Goal: Book appointment/travel/reservation

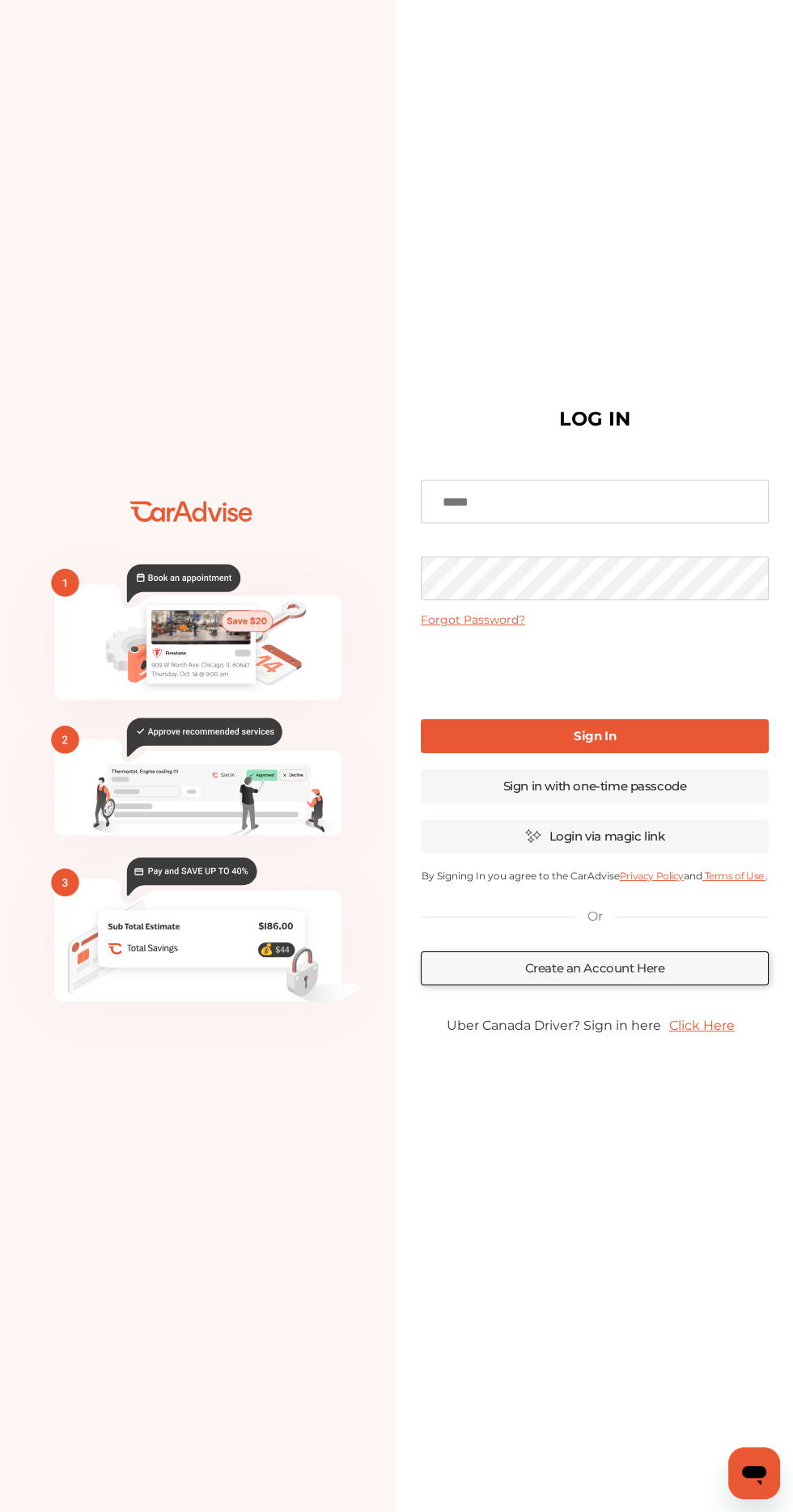
click at [555, 523] on input at bounding box center [595, 501] width 348 height 43
type input "**********"
click at [654, 753] on link "Sign In" at bounding box center [595, 736] width 348 height 34
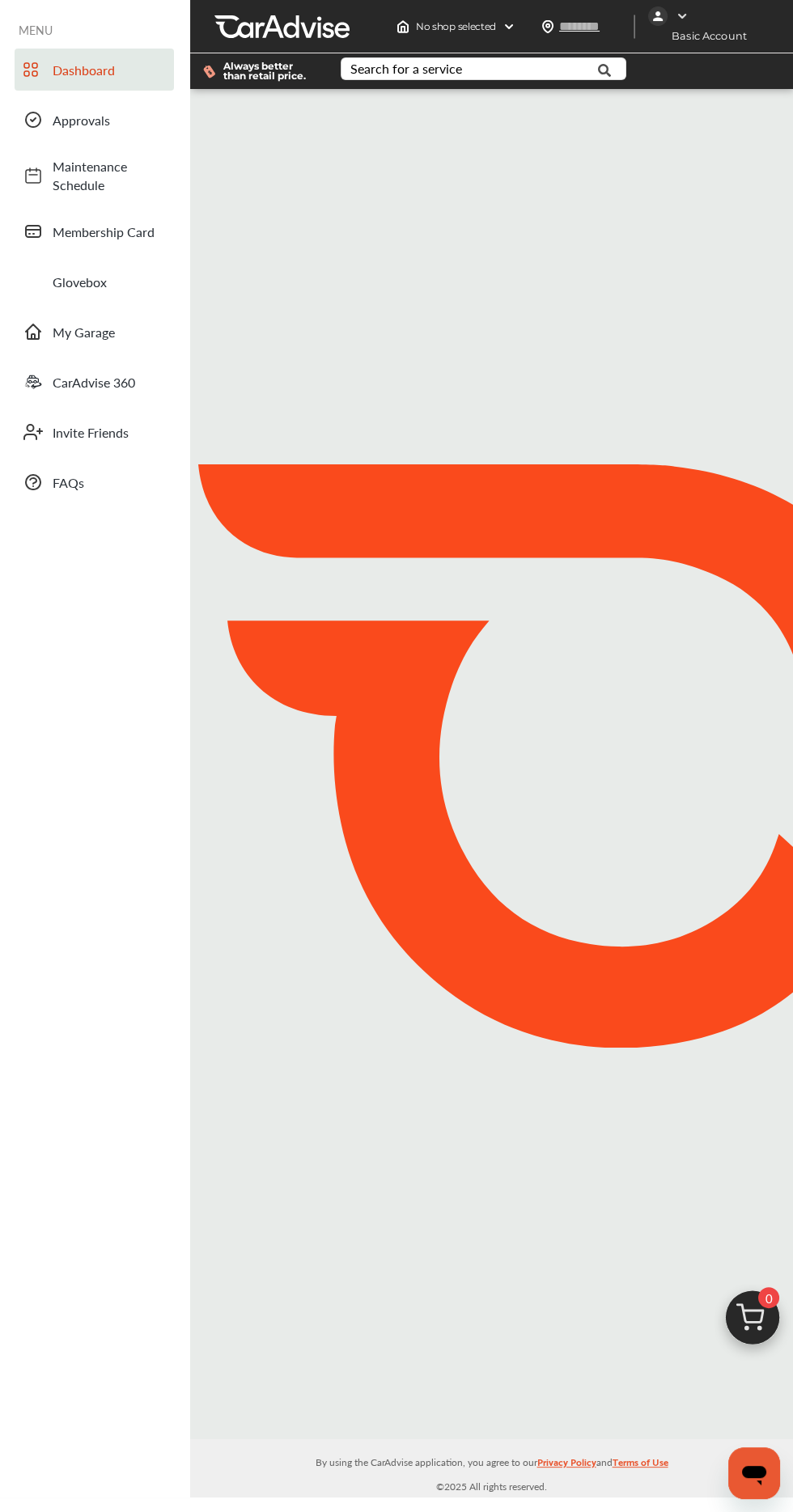
type input "*****"
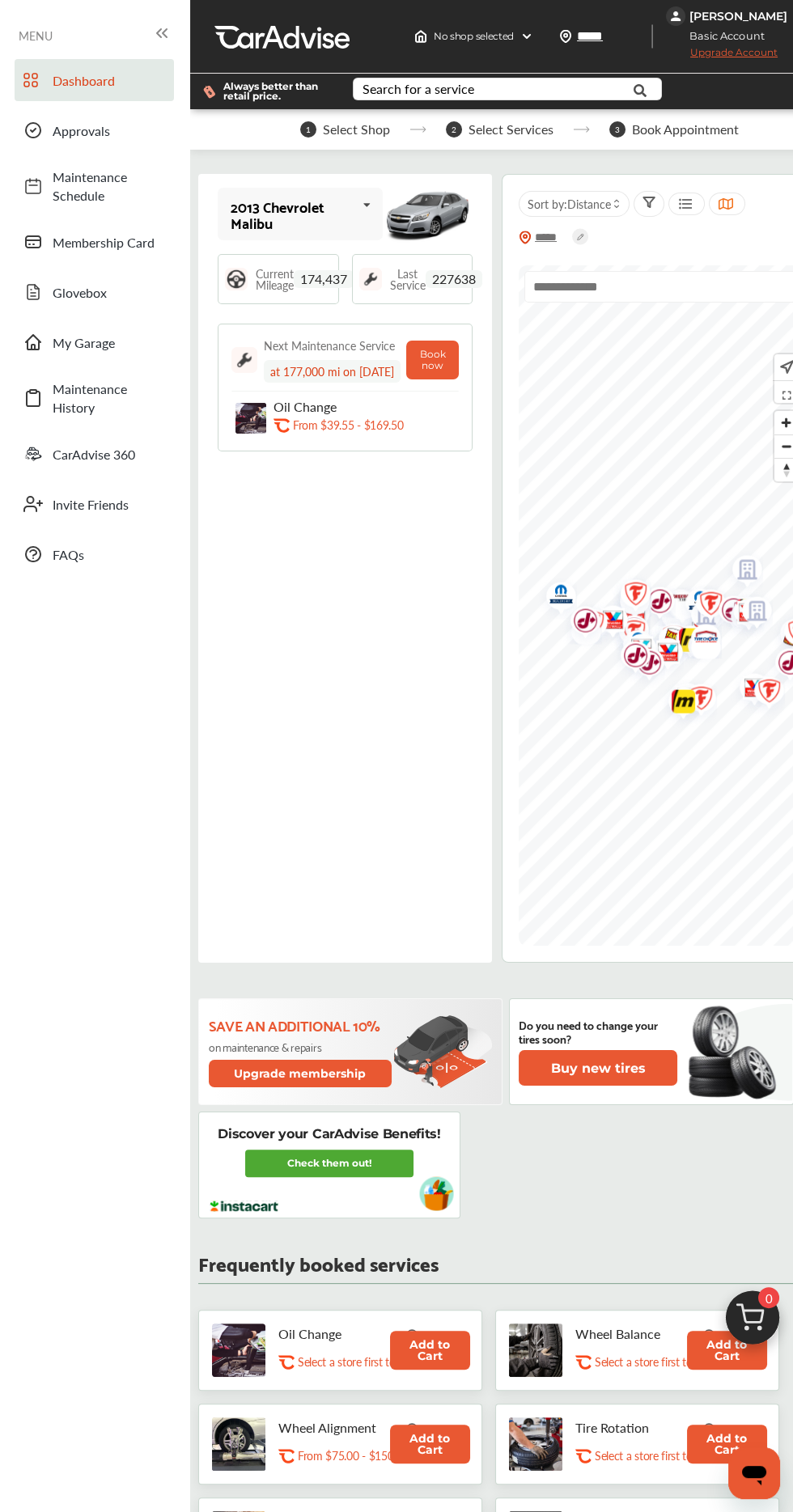
click at [369, 207] on icon at bounding box center [366, 205] width 28 height 35
click at [344, 312] on div "2005 Hyundai Elantra" at bounding box center [298, 327] width 133 height 32
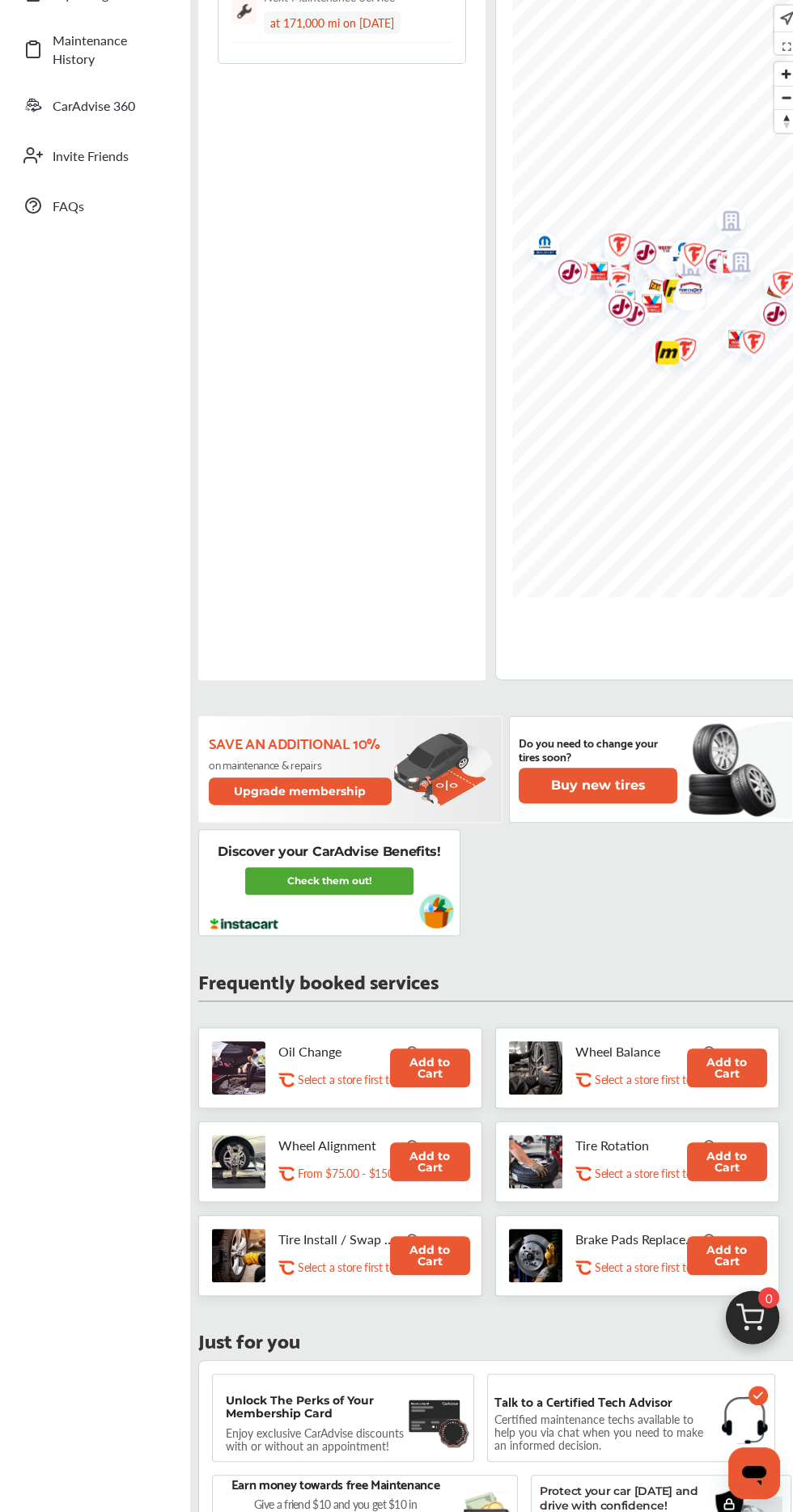
scroll to position [347, 0]
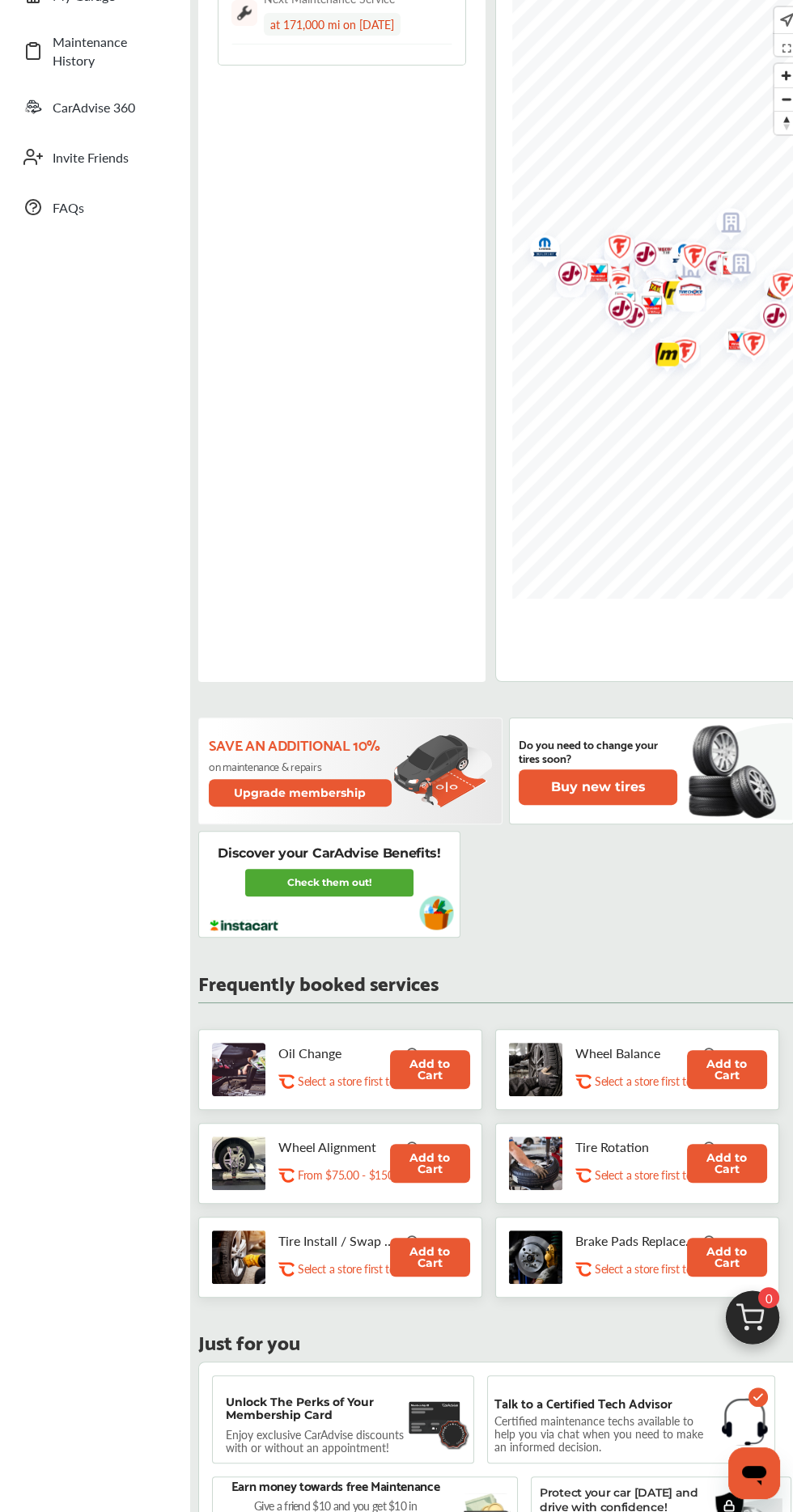
click at [419, 1065] on button "Add to Cart" at bounding box center [429, 1069] width 80 height 39
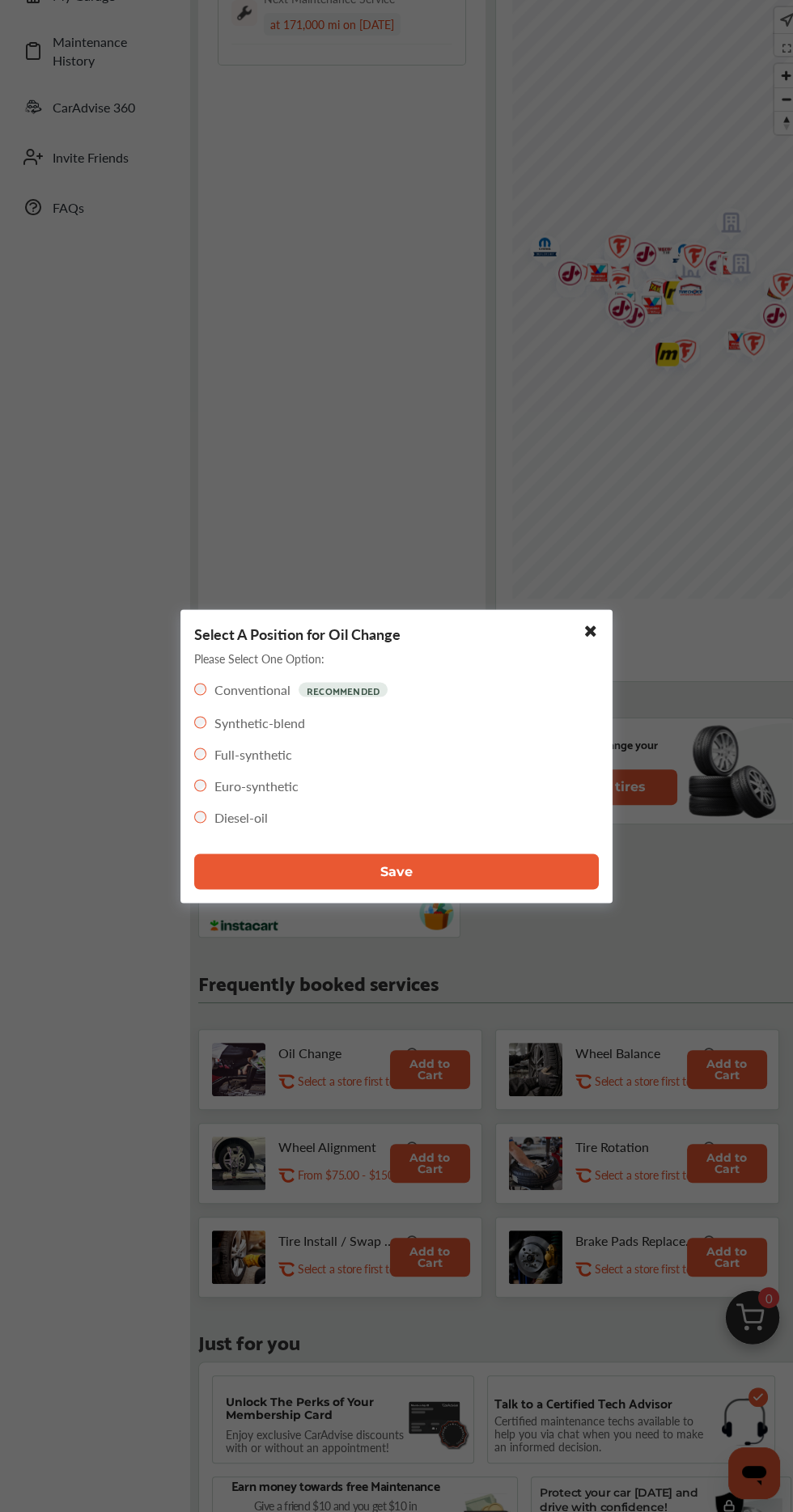
click at [504, 889] on button "Save" at bounding box center [396, 871] width 404 height 36
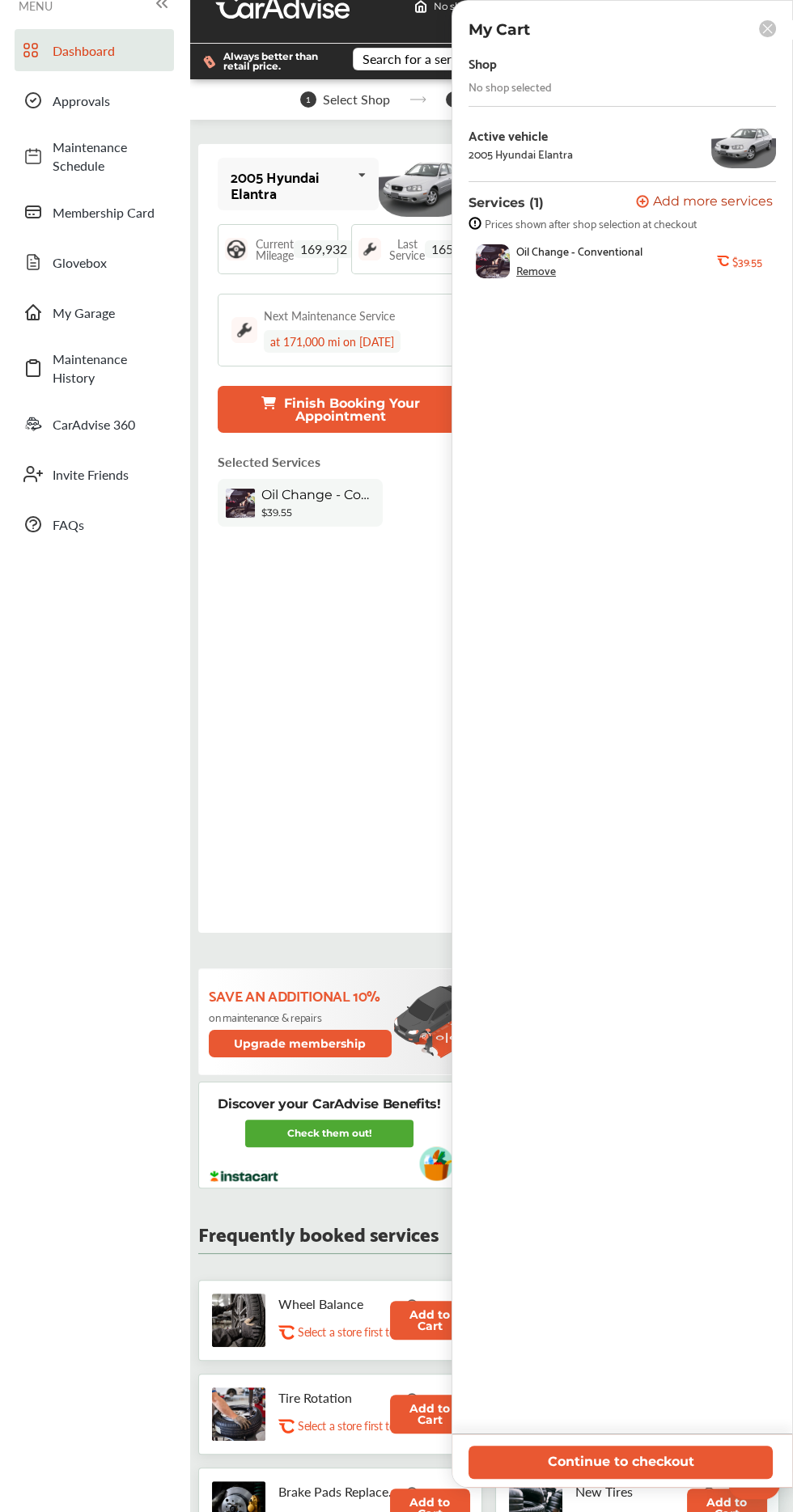
scroll to position [0, 0]
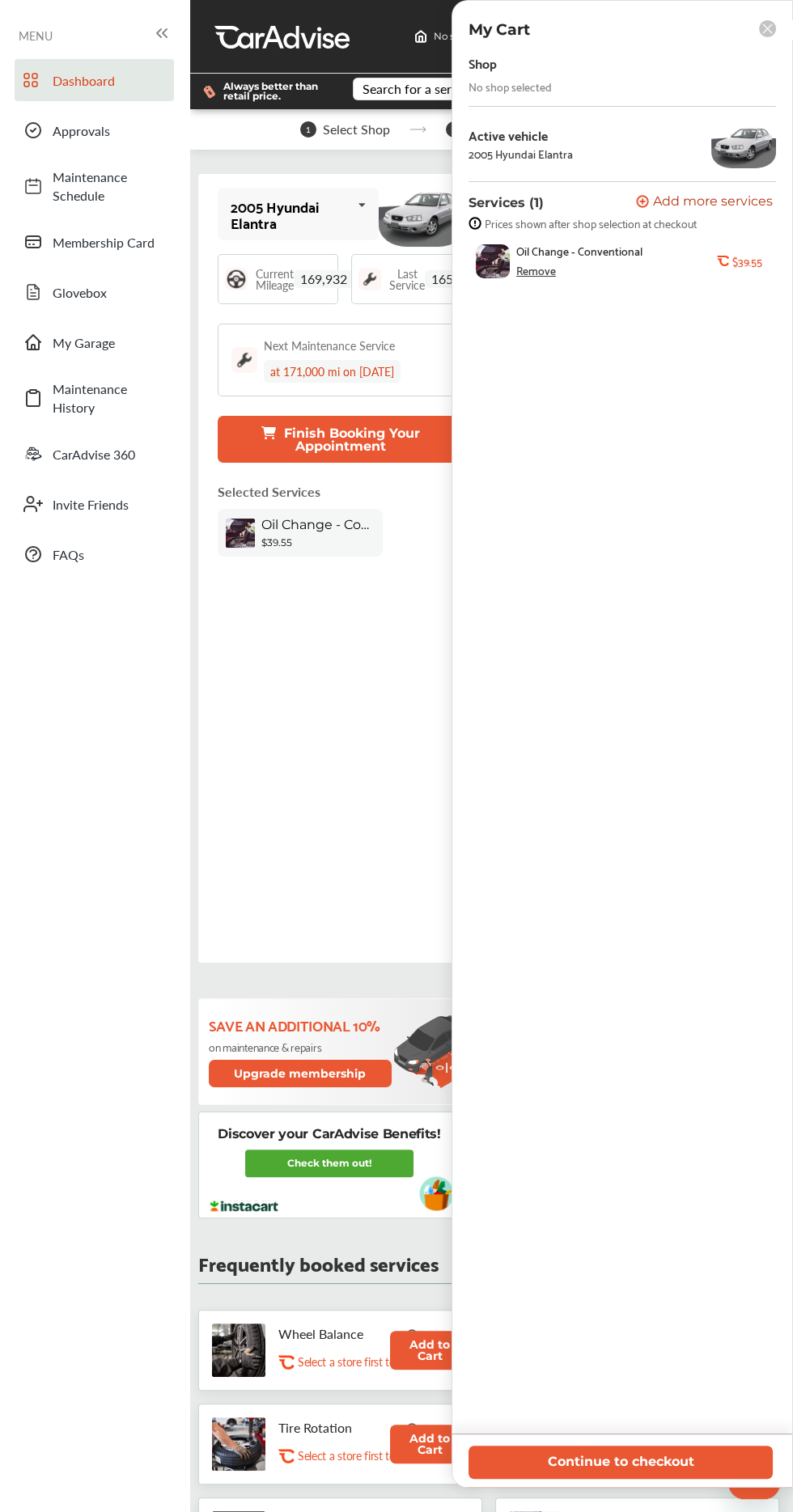
click at [769, 17] on div "My Cart Shop No shop selected Active vehicle 2005 Hyundai Elantra Services (1) …" at bounding box center [622, 744] width 341 height 1488
click at [769, 34] on rect at bounding box center [767, 29] width 17 height 17
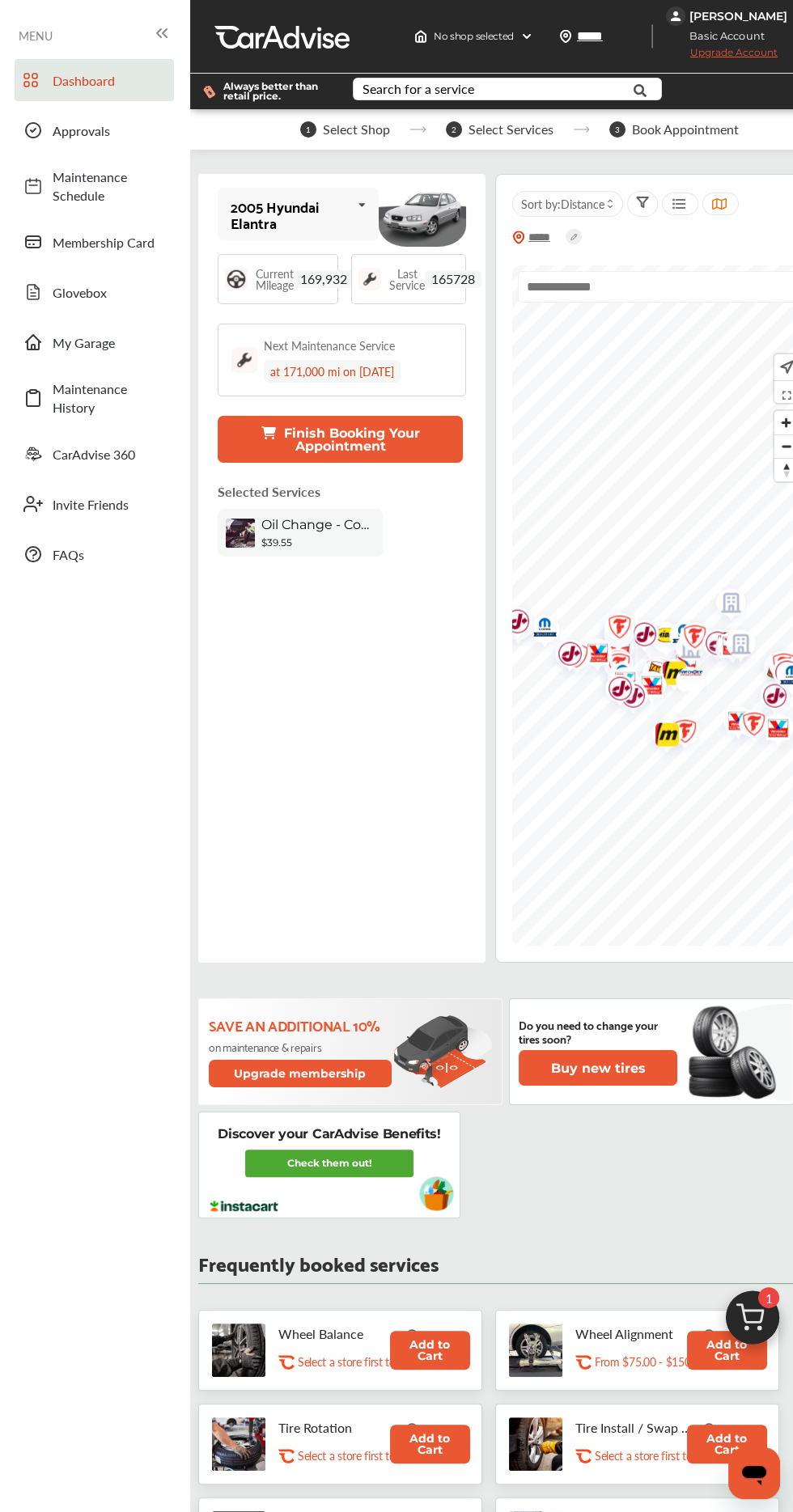
click at [769, 36] on span "Basic Account" at bounding box center [722, 36] width 109 height 17
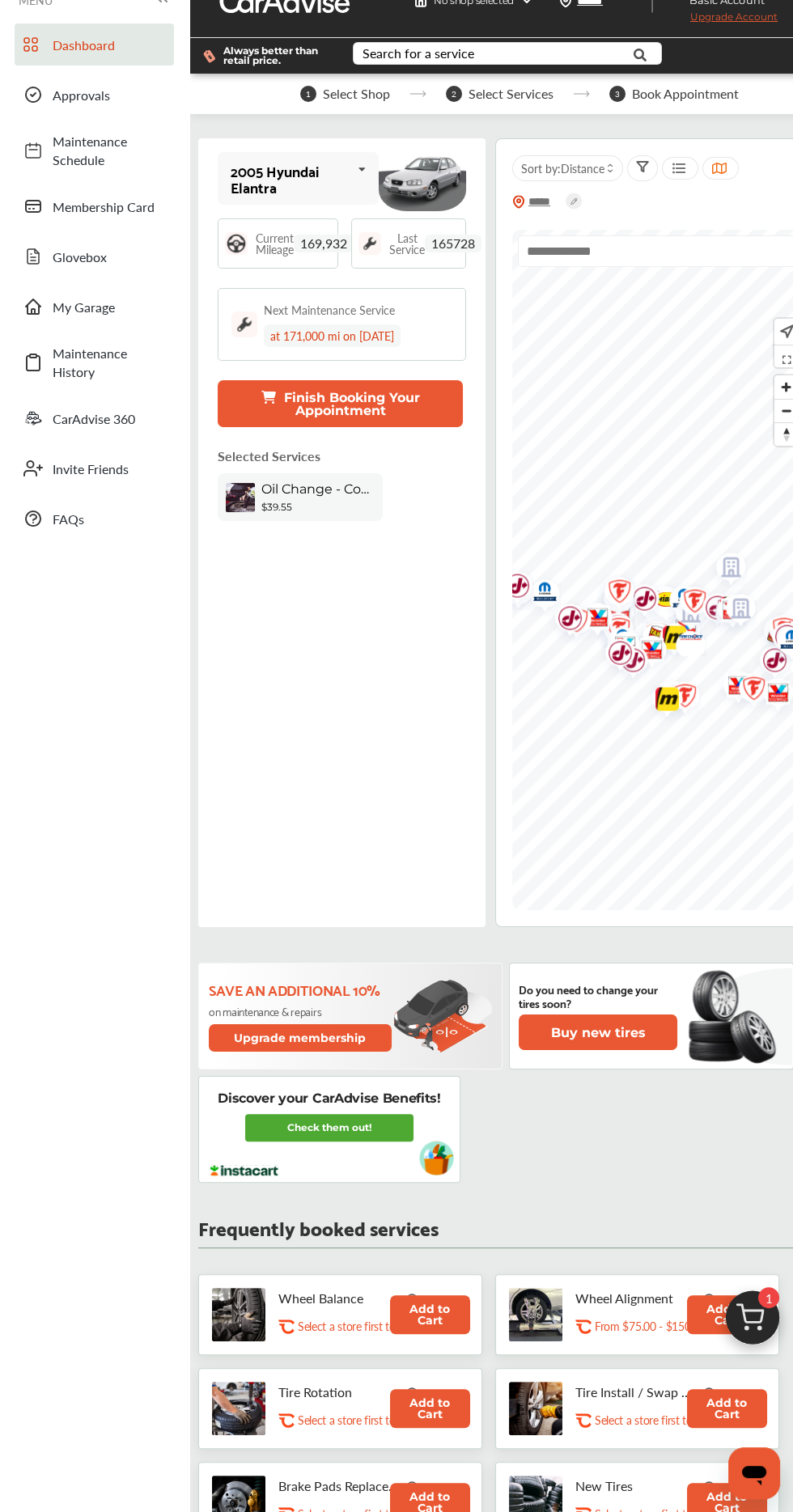
click at [414, 399] on button "Finish Booking Your Appointment" at bounding box center [339, 404] width 245 height 47
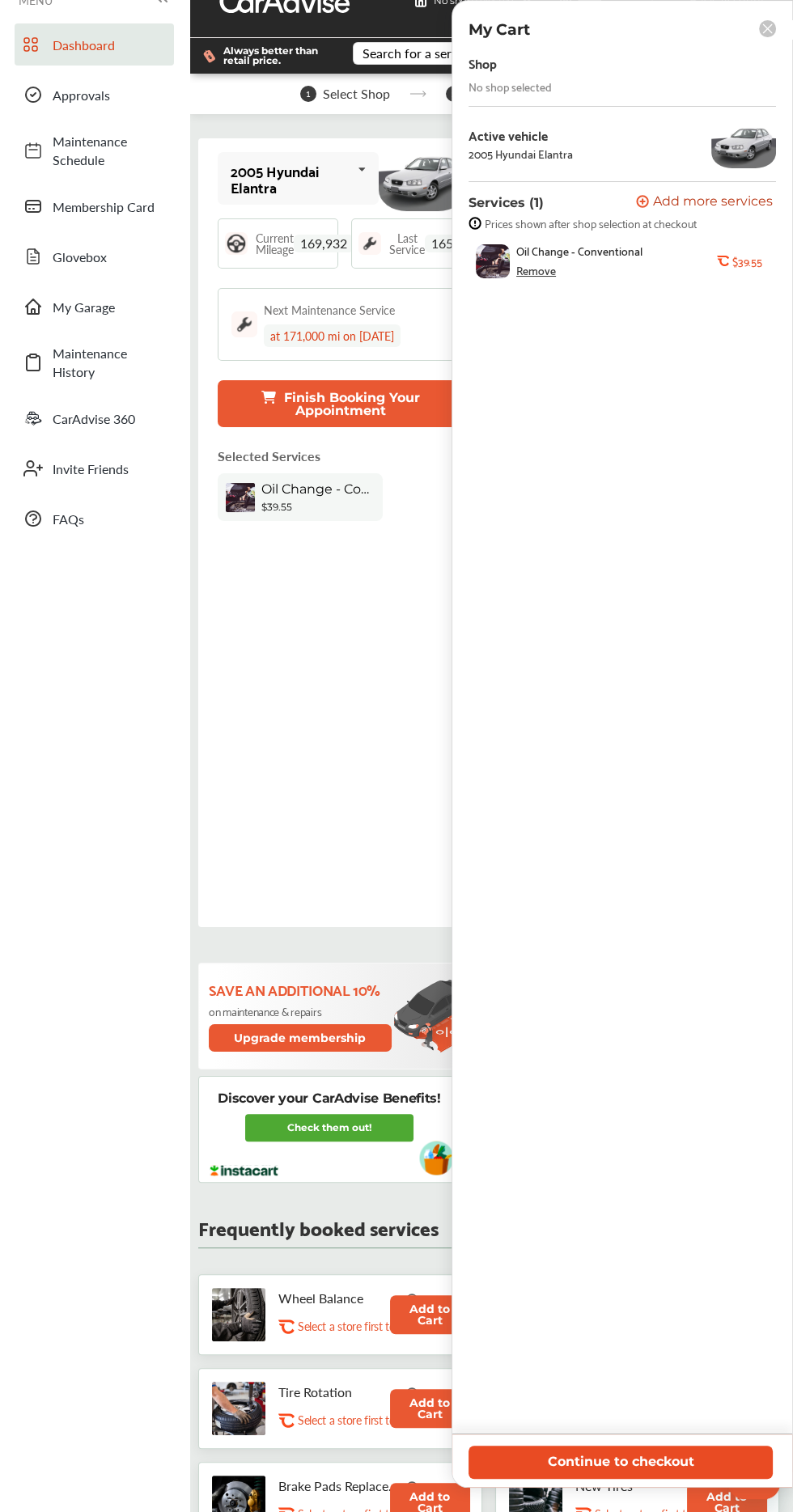
click at [645, 1462] on button "Continue to checkout" at bounding box center [620, 1462] width 304 height 33
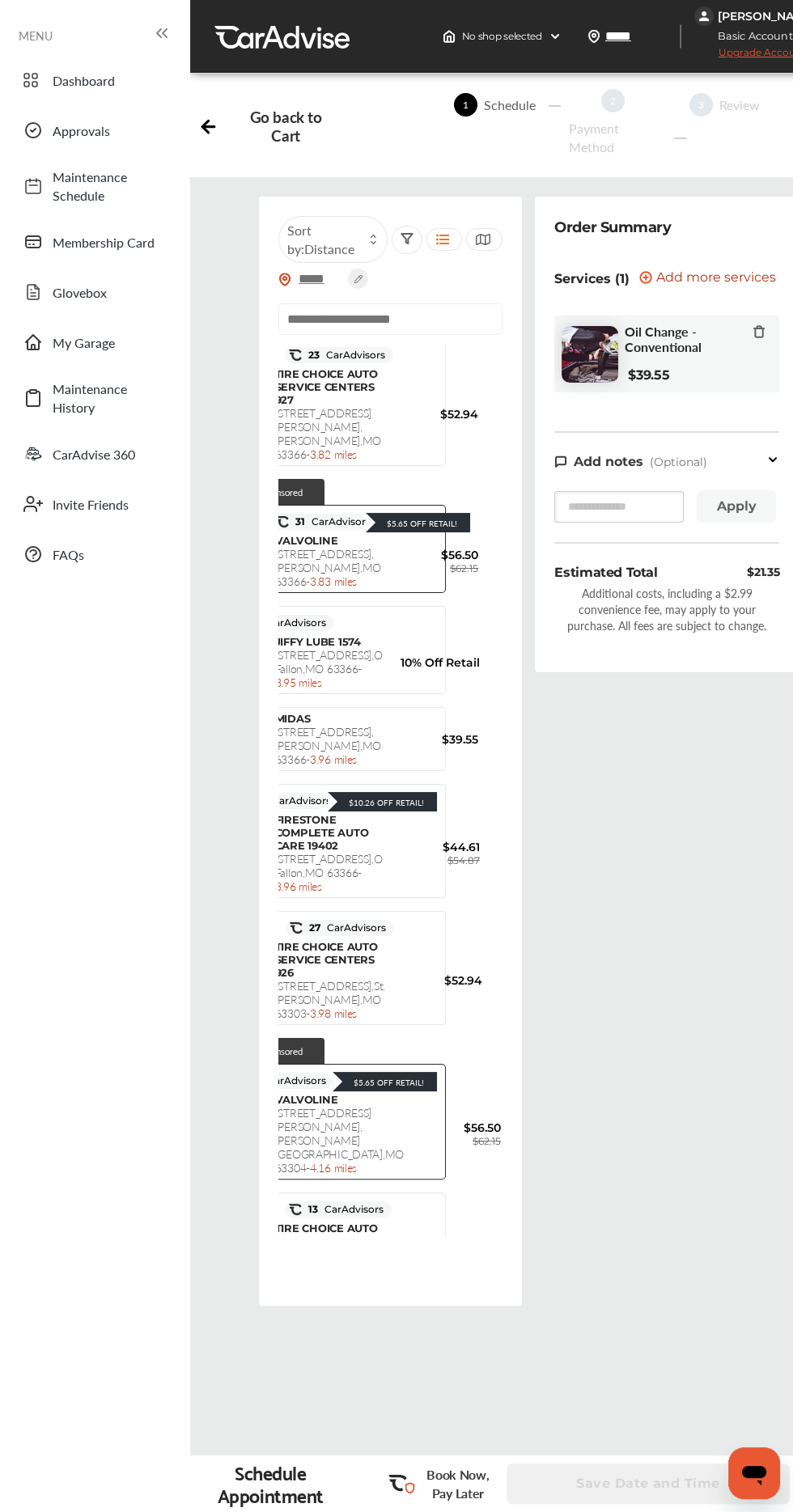
scroll to position [0, 56]
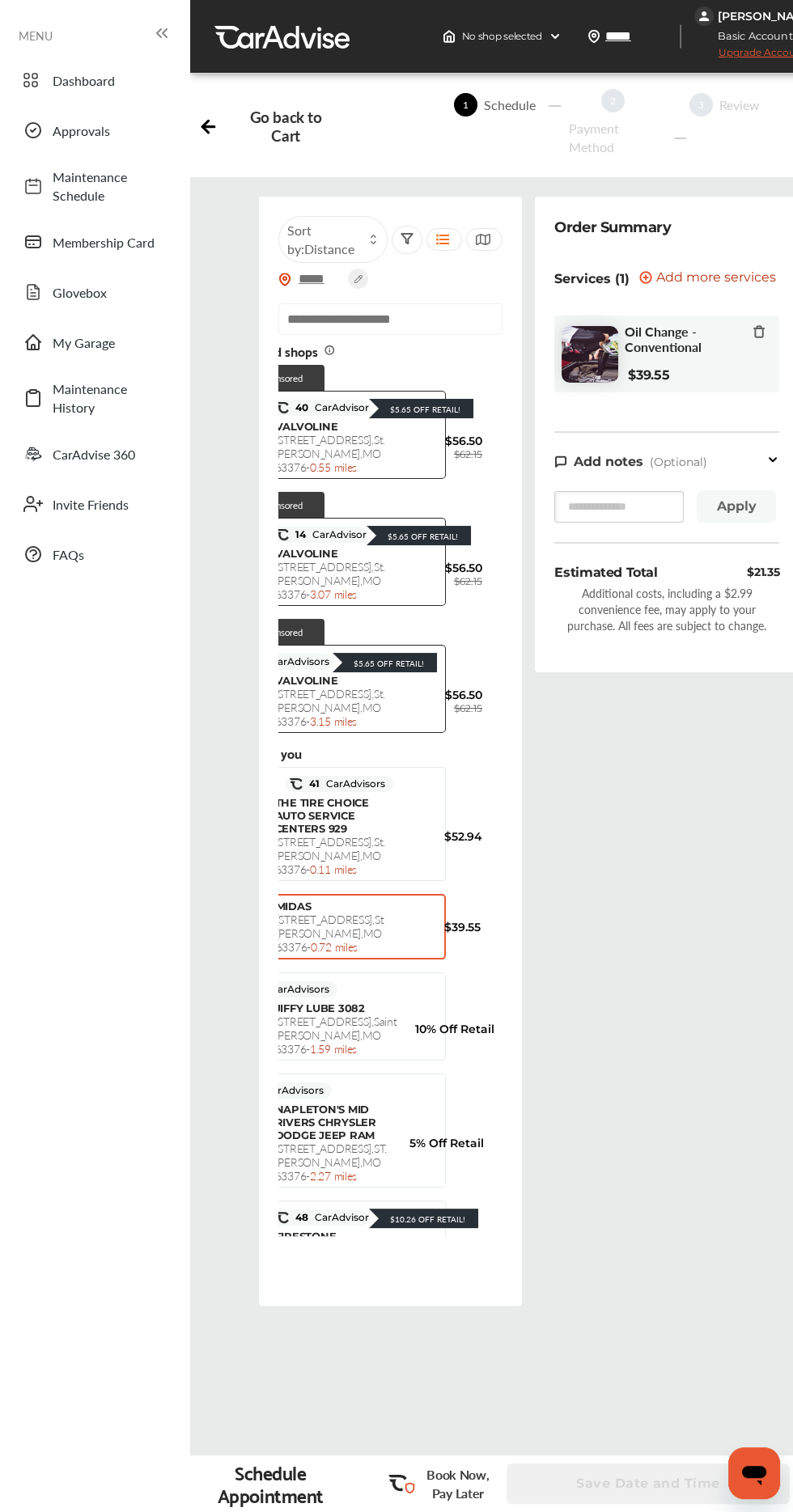
click at [326, 953] on div "MIDAS [STREET_ADDRESS][PERSON_NAME] - 0.72 miles $39.55" at bounding box center [333, 927] width 205 height 55
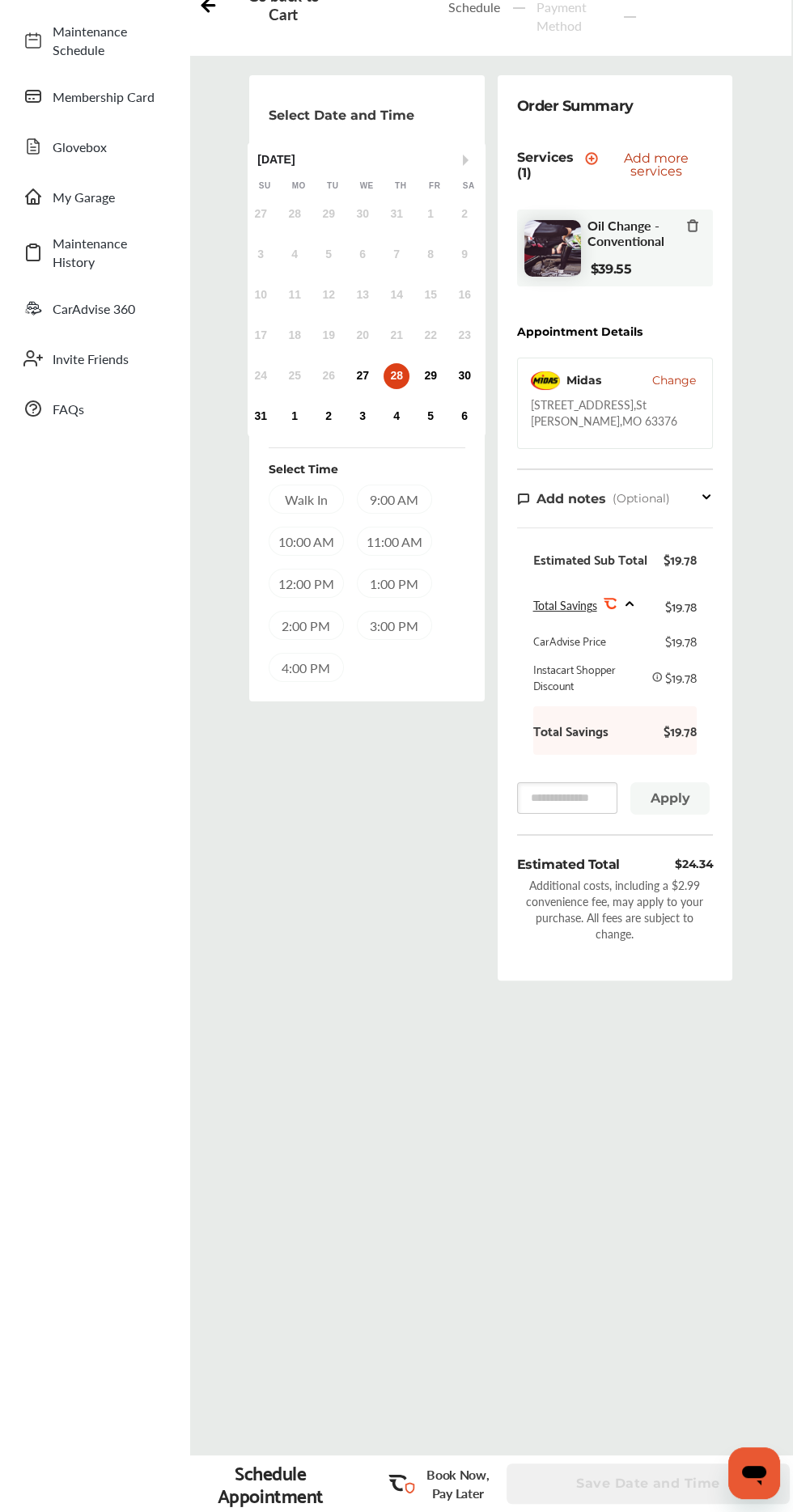
scroll to position [145, 0]
click at [413, 507] on div "9:00 AM" at bounding box center [394, 501] width 75 height 29
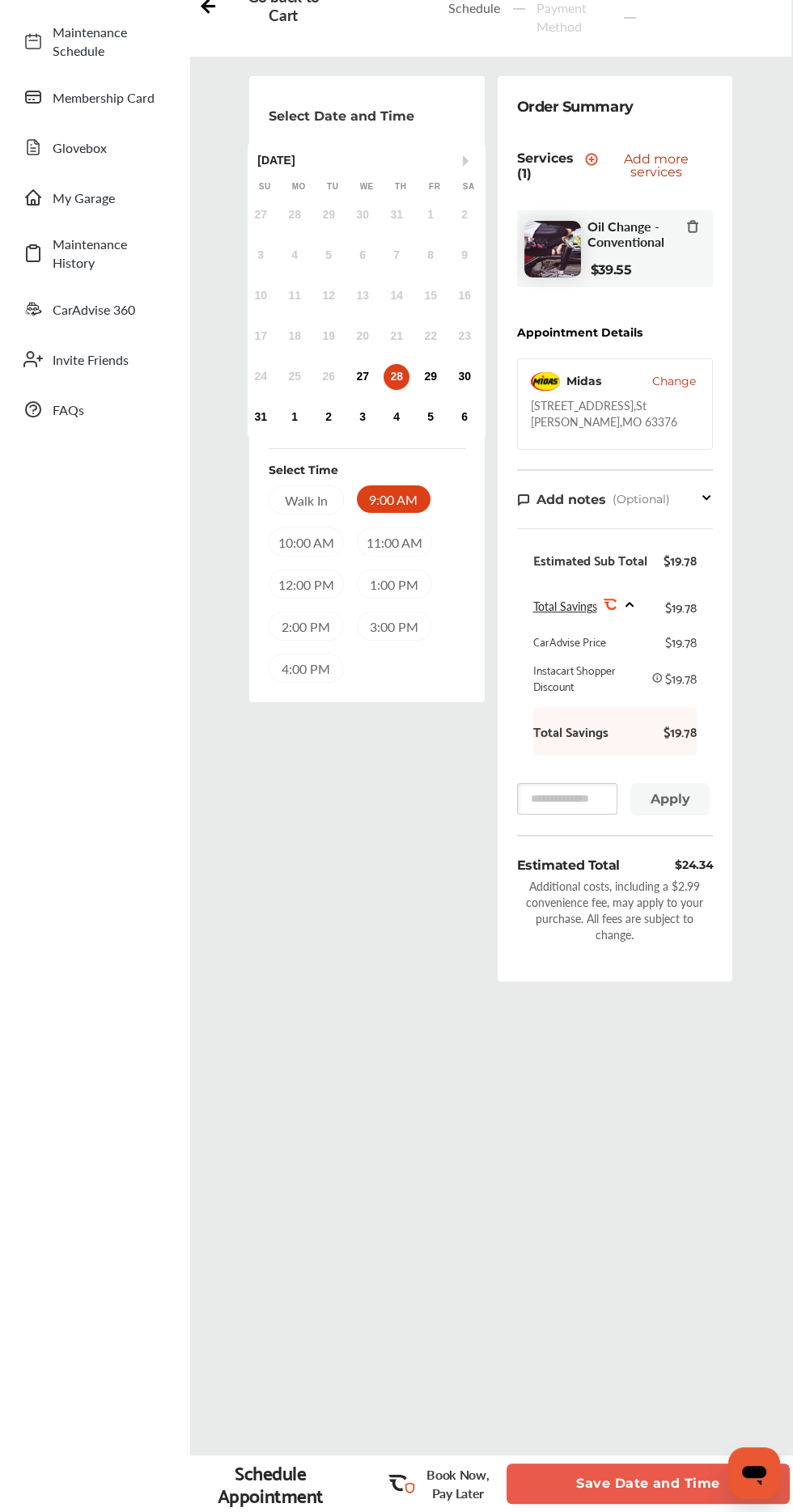
click at [313, 540] on div "10:00 AM" at bounding box center [306, 542] width 75 height 29
